Goal: Transaction & Acquisition: Purchase product/service

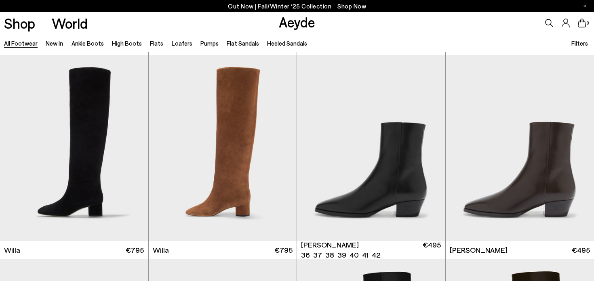
scroll to position [408, 0]
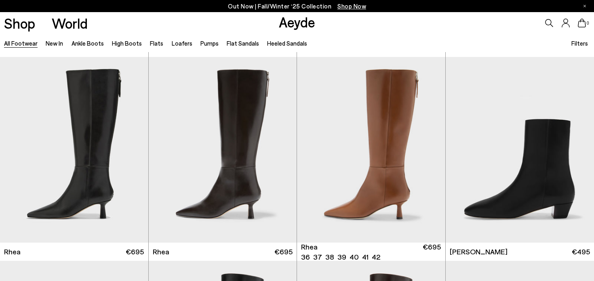
scroll to position [1633, 0]
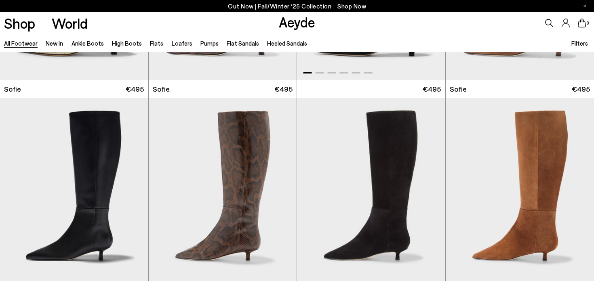
scroll to position [2819, 0]
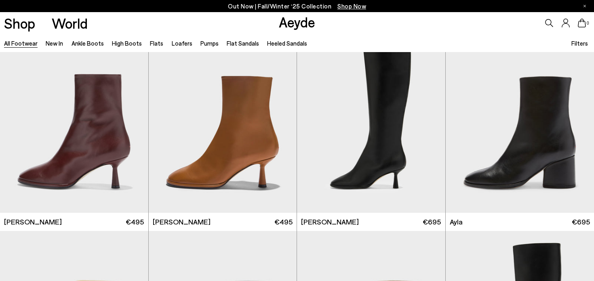
scroll to position [4124, 0]
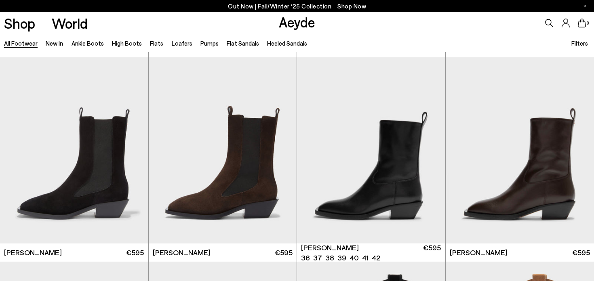
scroll to position [5927, 0]
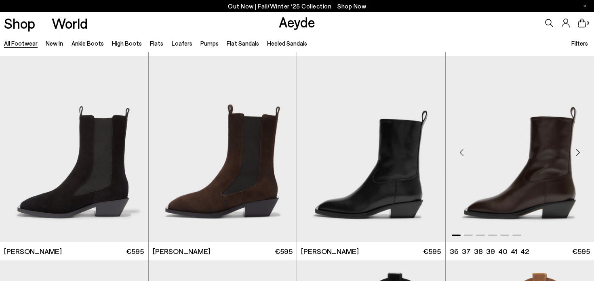
click at [545, 166] on img "1 / 6" at bounding box center [520, 149] width 149 height 186
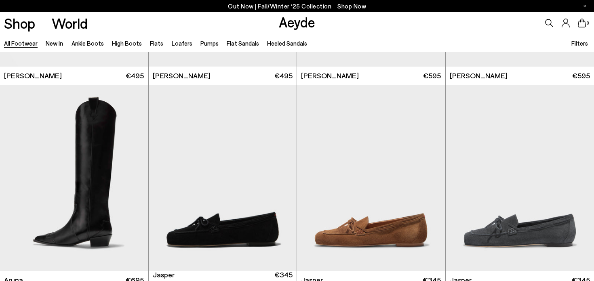
scroll to position [6332, 0]
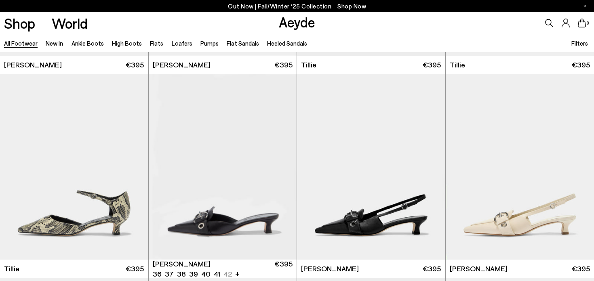
scroll to position [8773, 0]
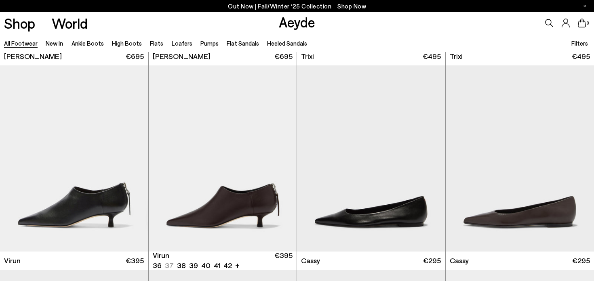
scroll to position [9603, 0]
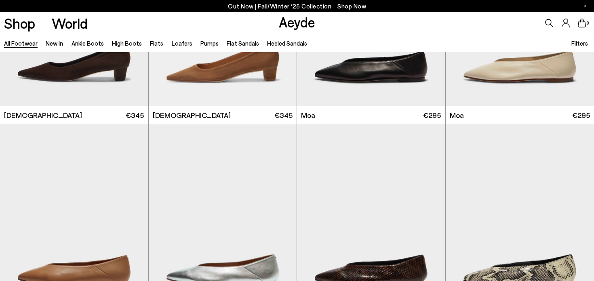
scroll to position [10429, 0]
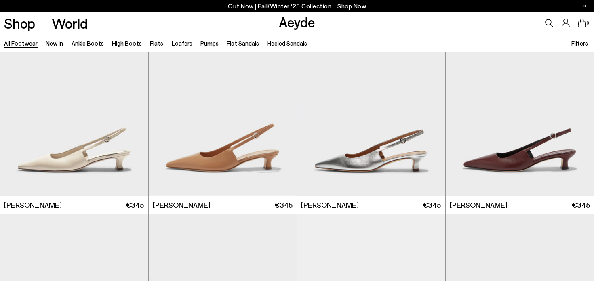
scroll to position [12643, 0]
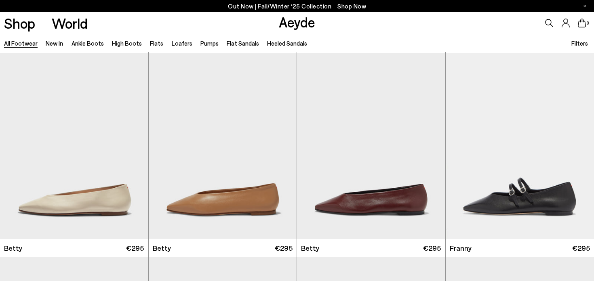
scroll to position [13908, 0]
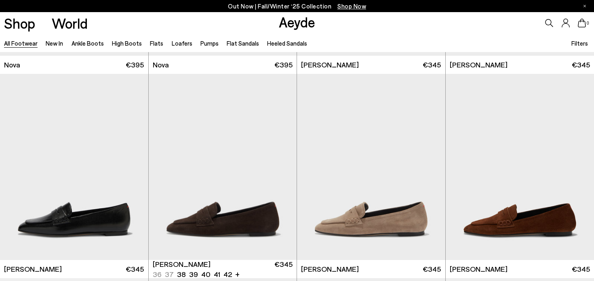
scroll to position [14120, 0]
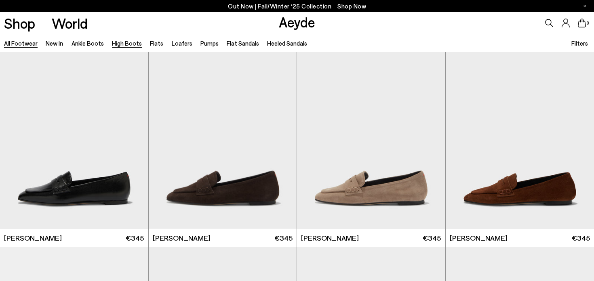
click at [127, 43] on link "High Boots" at bounding box center [127, 43] width 30 height 7
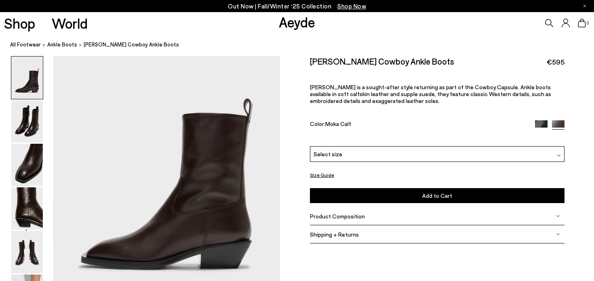
scroll to position [46, 0]
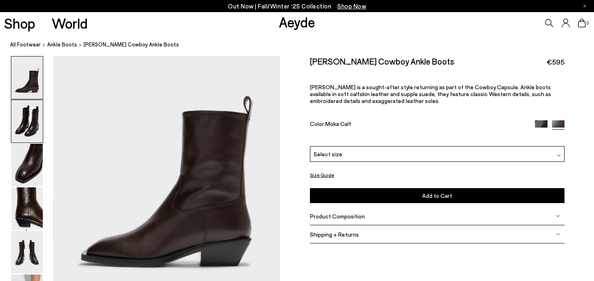
click at [30, 129] on img at bounding box center [27, 121] width 32 height 42
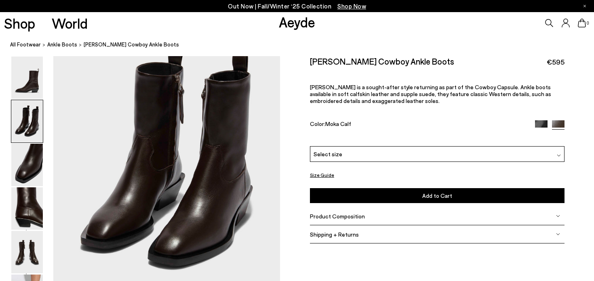
scroll to position [359, 0]
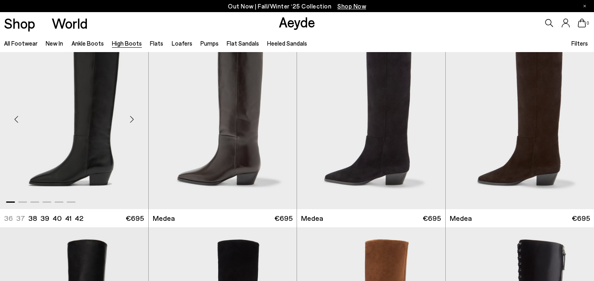
scroll to position [30, 0]
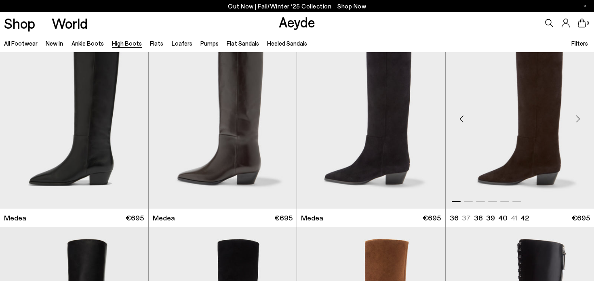
click at [544, 95] on img "1 / 6" at bounding box center [520, 116] width 149 height 186
click at [579, 114] on div "Next slide" at bounding box center [578, 119] width 24 height 24
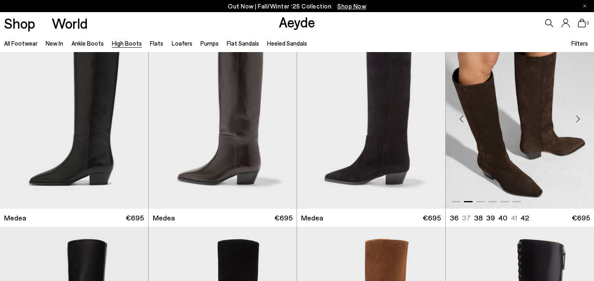
click at [579, 116] on div "Next slide" at bounding box center [578, 119] width 24 height 24
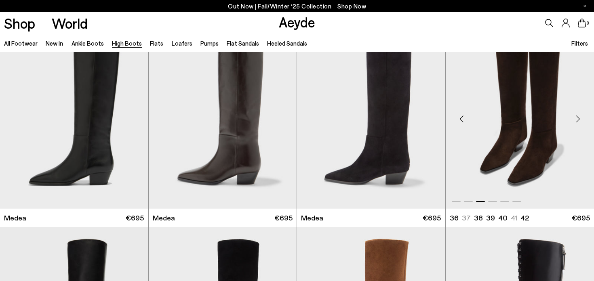
click at [579, 116] on div "Next slide" at bounding box center [578, 119] width 24 height 24
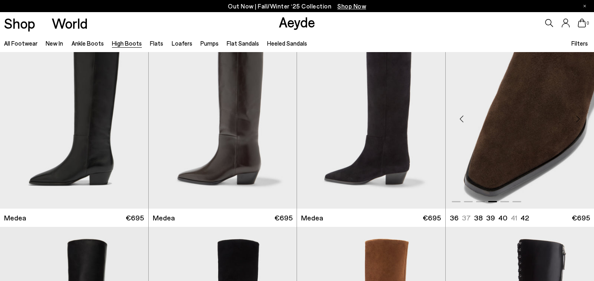
click at [579, 118] on div "Next slide" at bounding box center [578, 119] width 24 height 24
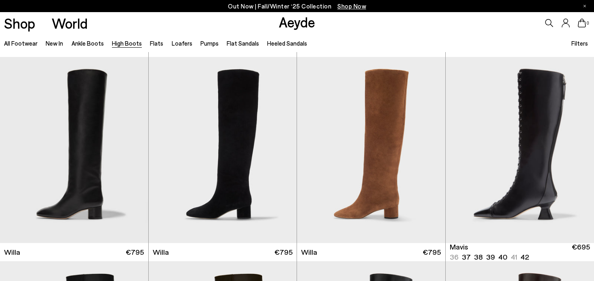
scroll to position [207, 0]
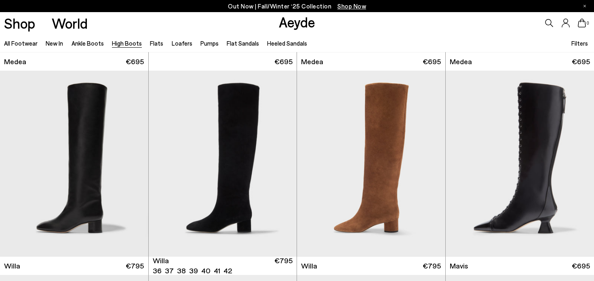
scroll to position [190, 0]
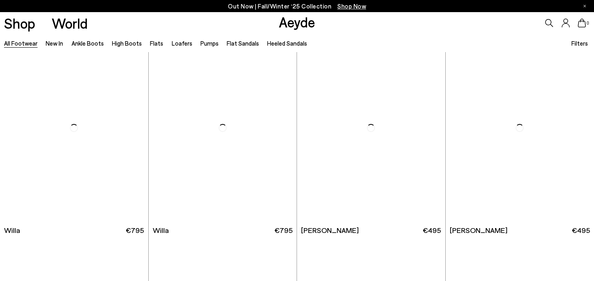
scroll to position [433, 0]
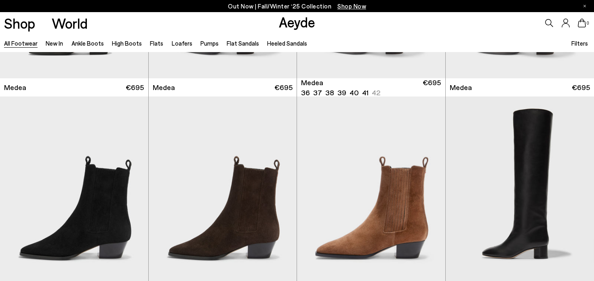
scroll to position [161, 0]
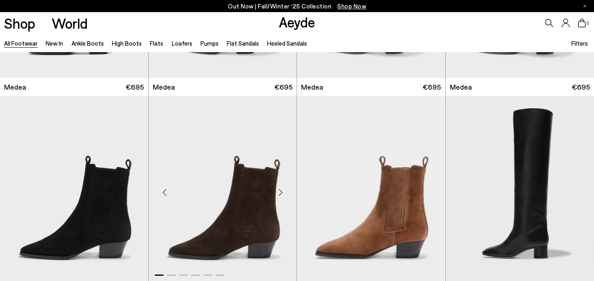
click at [256, 196] on img "1 / 6" at bounding box center [223, 189] width 148 height 186
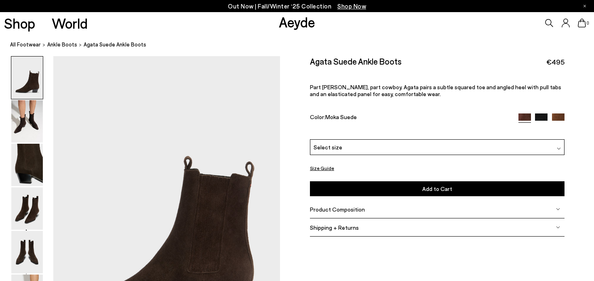
click at [559, 117] on img at bounding box center [558, 120] width 13 height 13
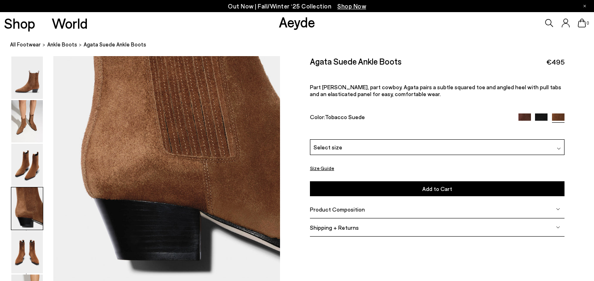
scroll to position [984, 0]
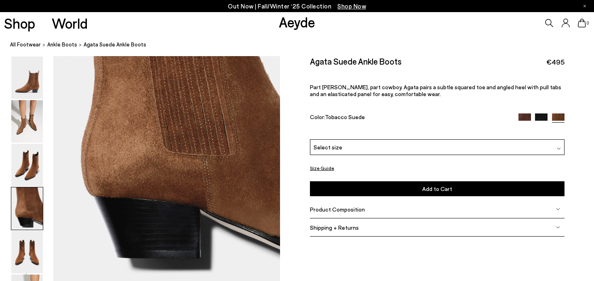
click at [525, 114] on img at bounding box center [525, 120] width 13 height 13
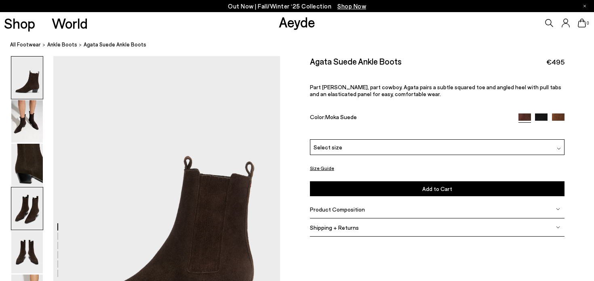
click at [34, 209] on img at bounding box center [27, 209] width 32 height 42
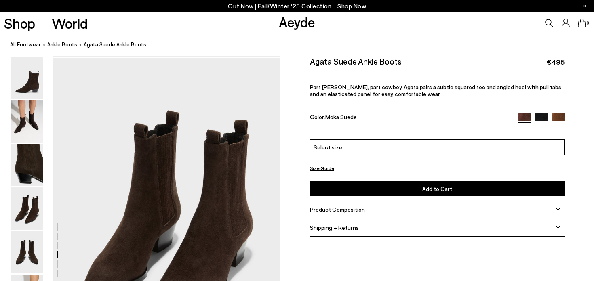
scroll to position [912, 0]
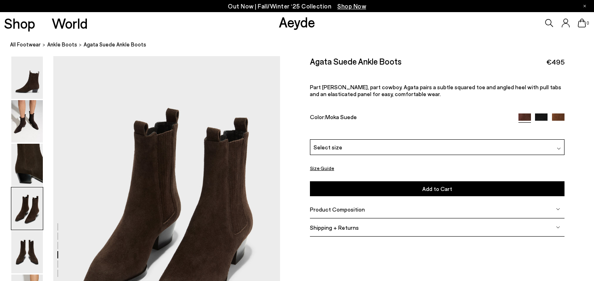
click at [222, 217] on div at bounding box center [140, 55] width 280 height 1822
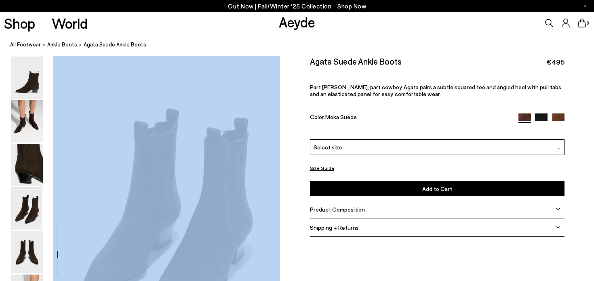
click at [222, 217] on div at bounding box center [140, 55] width 280 height 1822
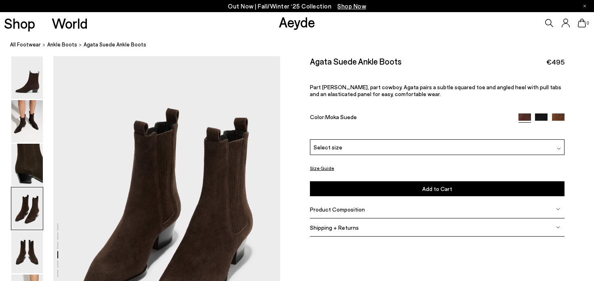
click at [326, 32] on div "Shop World Aeyde 0" at bounding box center [297, 23] width 594 height 22
